Goal: Check status

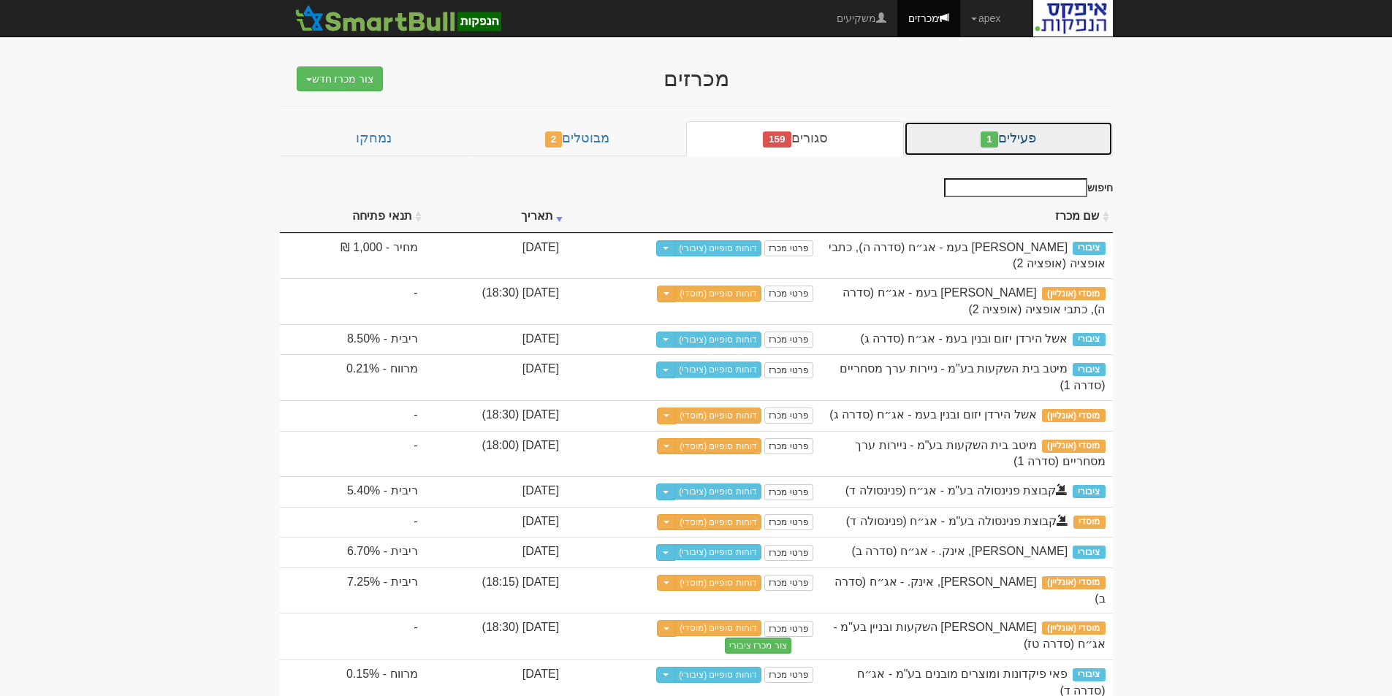
click at [1004, 133] on link "פעילים 1" at bounding box center [1008, 138] width 208 height 35
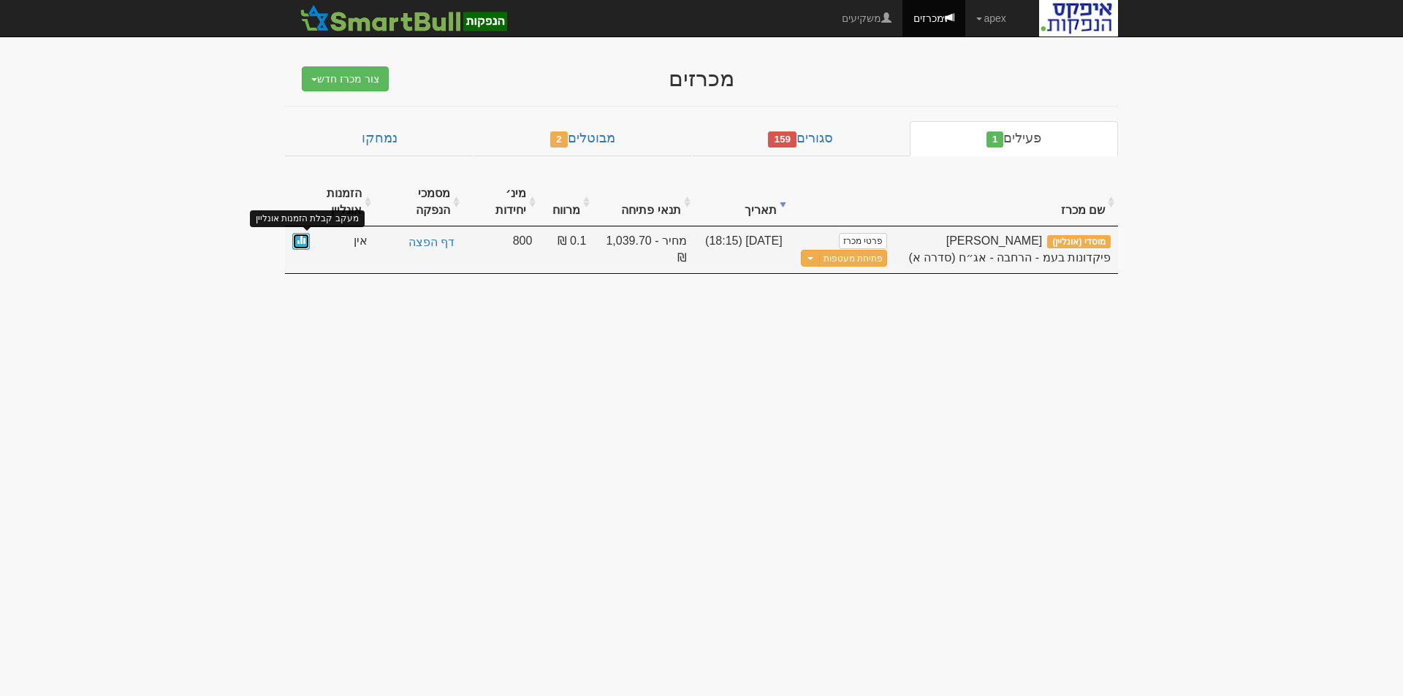
click at [300, 244] on span at bounding box center [301, 239] width 9 height 9
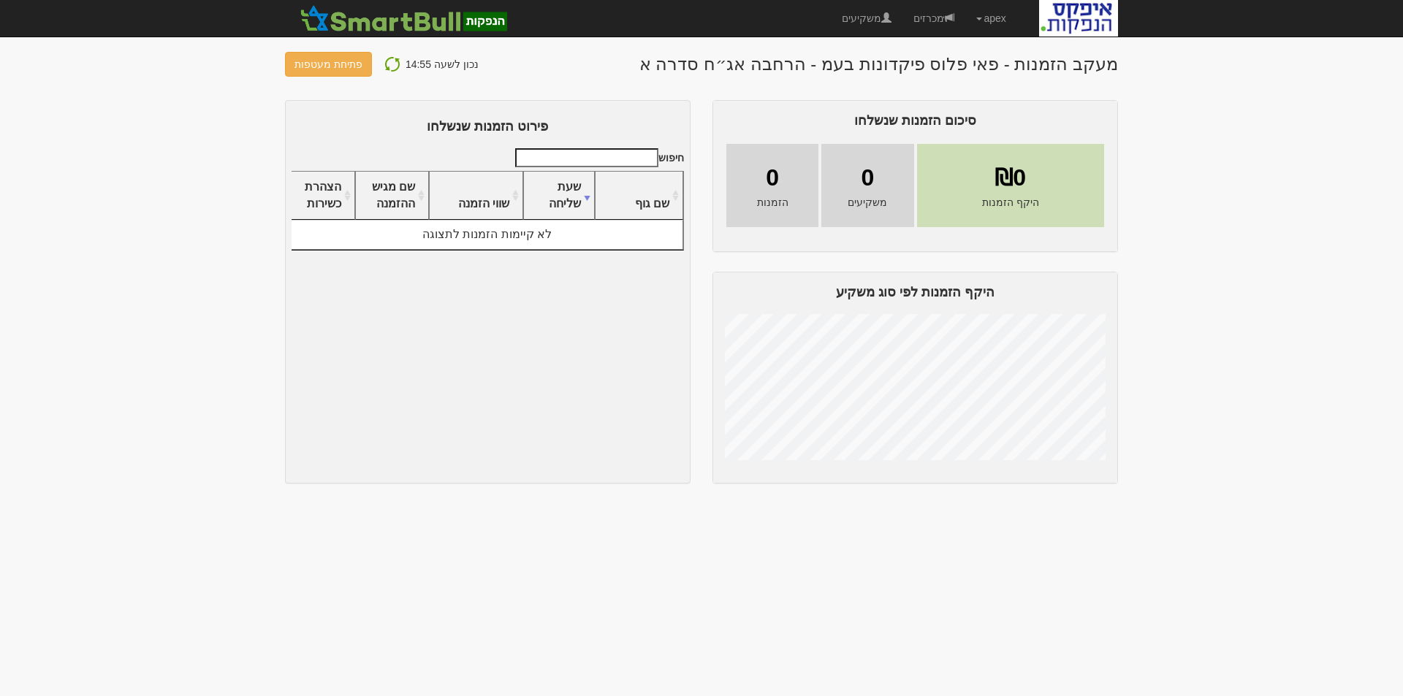
click at [390, 61] on img at bounding box center [393, 65] width 18 height 18
